Goal: Check status: Check status

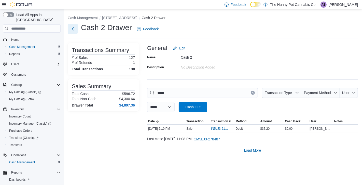
click at [74, 27] on button "Next" at bounding box center [73, 29] width 10 height 10
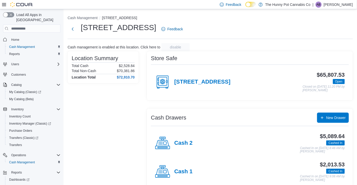
click at [181, 147] on div "Cash 2" at bounding box center [174, 142] width 38 height 15
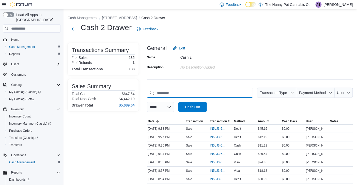
click at [185, 93] on input "This is a search bar. As you type, the results lower in the page will automatic…" at bounding box center [200, 92] width 106 height 10
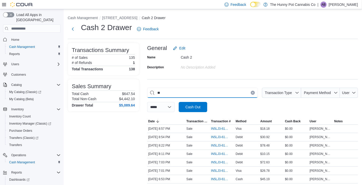
type input "*"
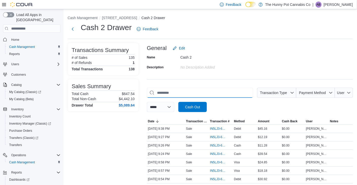
click at [173, 93] on input "This is a search bar. As you type, the results lower in the page will automatic…" at bounding box center [200, 92] width 106 height 10
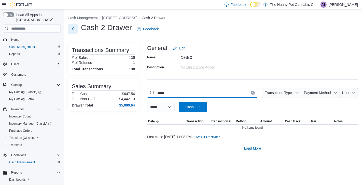
type input "*****"
click at [73, 29] on button "Next" at bounding box center [73, 29] width 10 height 10
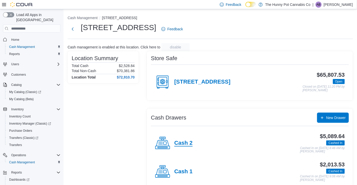
click at [185, 145] on h4 "Cash 2" at bounding box center [183, 143] width 18 height 7
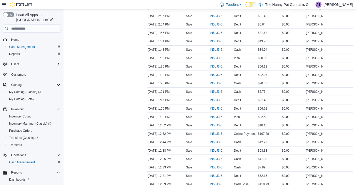
scroll to position [795, 0]
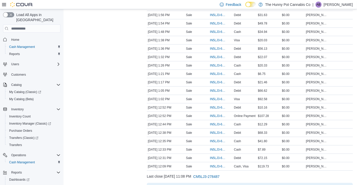
click at [250, 184] on span "Load More" at bounding box center [250, 187] width 17 height 5
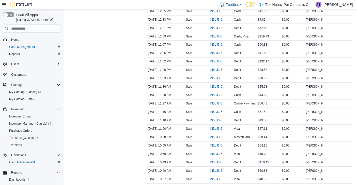
scroll to position [1111, 0]
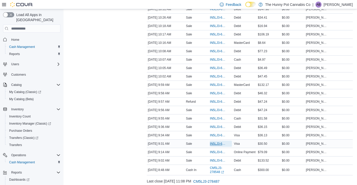
click at [222, 141] on span "IN5LJ3-6153943" at bounding box center [218, 143] width 17 height 4
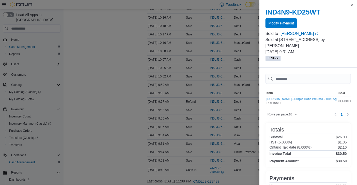
click at [283, 23] on span "Modify Payment" at bounding box center [281, 23] width 25 height 5
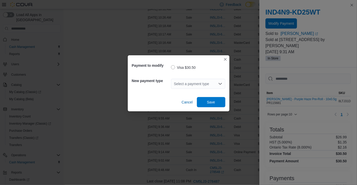
click at [204, 84] on div "Select a payment type" at bounding box center [198, 84] width 54 height 10
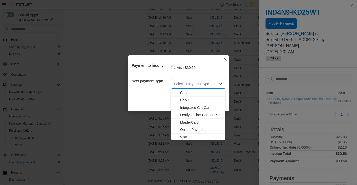
click at [198, 98] on span "Debit" at bounding box center [201, 99] width 42 height 5
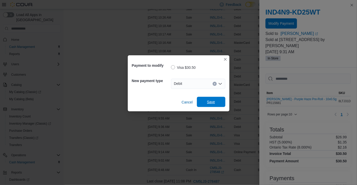
click at [213, 99] on span "Save" at bounding box center [211, 102] width 22 height 10
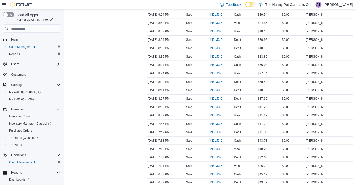
scroll to position [0, 0]
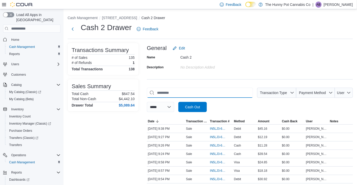
click at [185, 93] on input "This is a search bar. As you type, the results lower in the page will automatic…" at bounding box center [200, 92] width 106 height 10
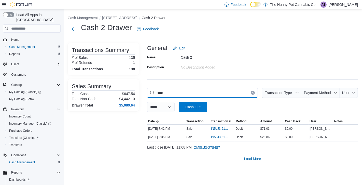
type input "****"
click at [251, 93] on icon "Clear input" at bounding box center [252, 93] width 2 height 2
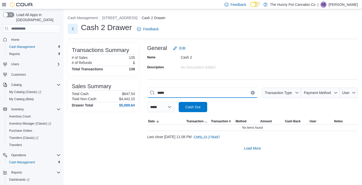
type input "*****"
click at [74, 28] on button "Next" at bounding box center [73, 29] width 10 height 10
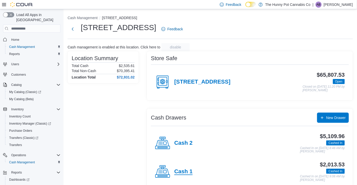
click at [186, 173] on h4 "Cash 1" at bounding box center [183, 171] width 18 height 7
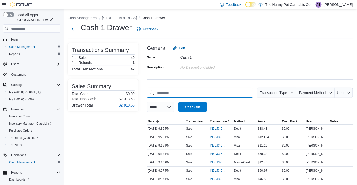
click at [188, 90] on input "This is a search bar. As you type, the results lower in the page will automatic…" at bounding box center [200, 92] width 106 height 10
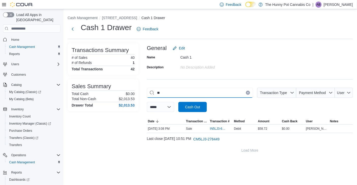
type input "*"
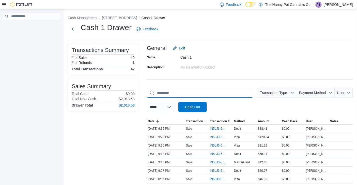
click at [229, 91] on input "This is a search bar. As you type, the results lower in the page will automatic…" at bounding box center [200, 92] width 106 height 10
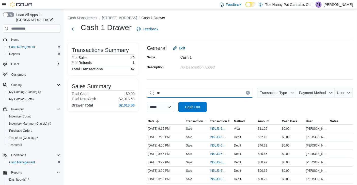
type input "*"
click at [14, 38] on span "Home" at bounding box center [15, 40] width 8 height 4
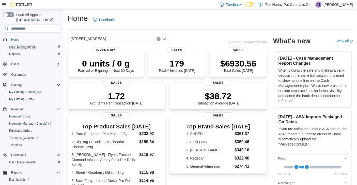
click at [30, 44] on span "Cash Management" at bounding box center [22, 47] width 26 height 6
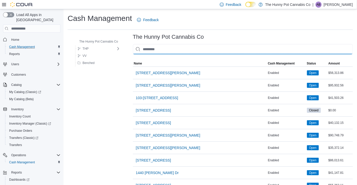
click at [162, 50] on input "This is a search bar. As you type, the results lower in the page will automatic…" at bounding box center [243, 49] width 220 height 10
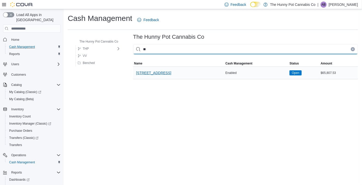
type input "**"
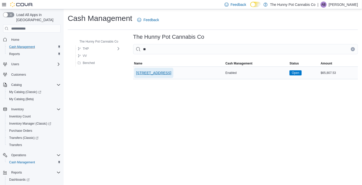
click at [160, 69] on span "[STREET_ADDRESS]" at bounding box center [153, 73] width 35 height 10
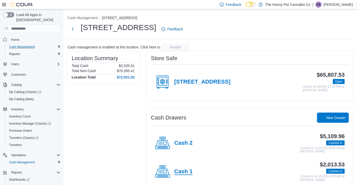
click at [186, 170] on h4 "Cash 1" at bounding box center [183, 171] width 18 height 7
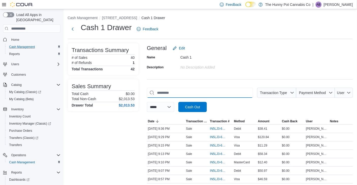
click at [188, 92] on input "This is a search bar. As you type, the results lower in the page will automatic…" at bounding box center [200, 92] width 106 height 10
type input "*"
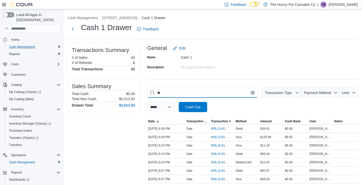
type input "*"
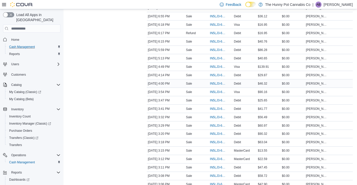
scroll to position [181, 0]
